Goal: Find specific page/section: Find specific page/section

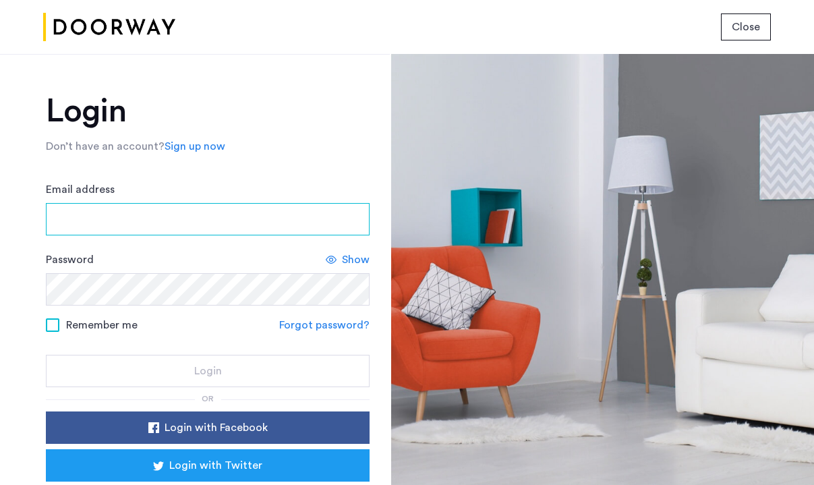
type input "**********"
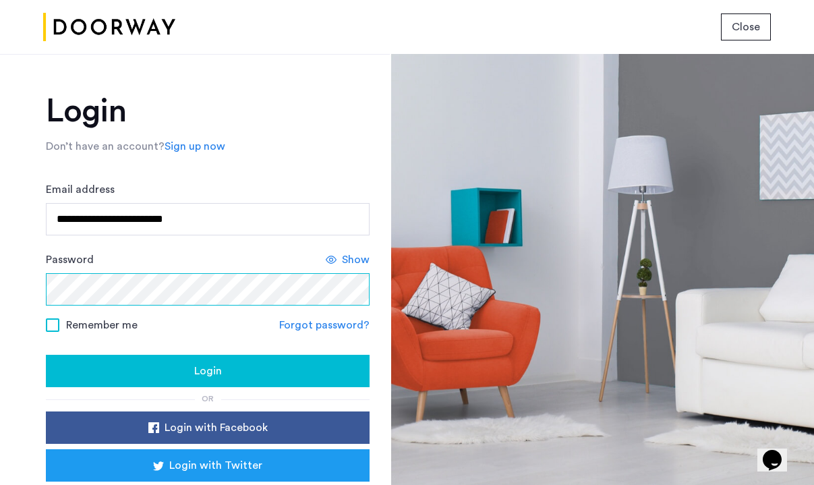
click at [206, 372] on button "Login" at bounding box center [208, 371] width 324 height 32
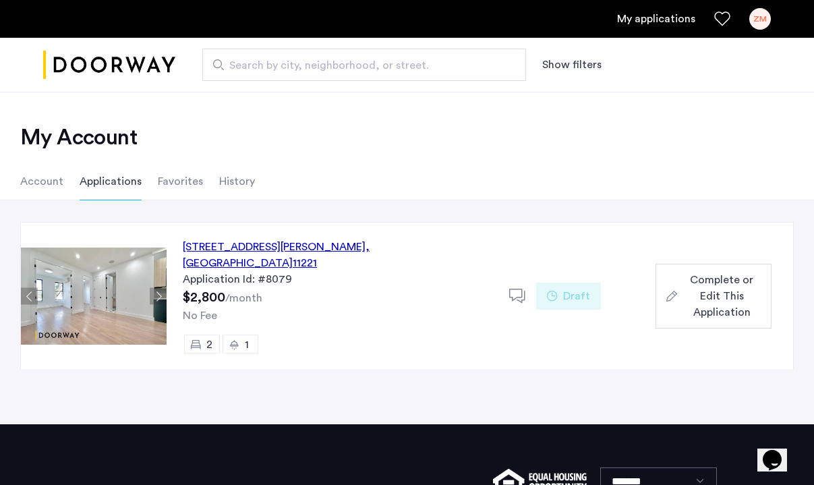
click at [322, 248] on div "[STREET_ADDRESS][PERSON_NAME]" at bounding box center [338, 255] width 310 height 32
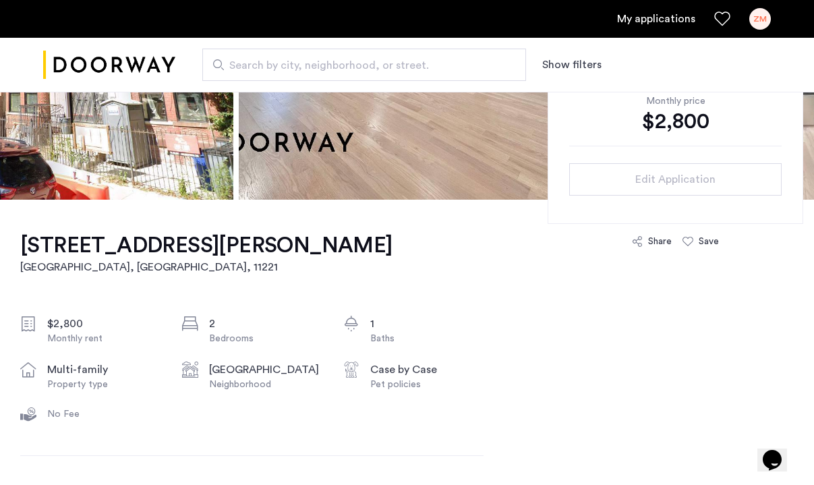
scroll to position [297, 0]
